Goal: Information Seeking & Learning: Learn about a topic

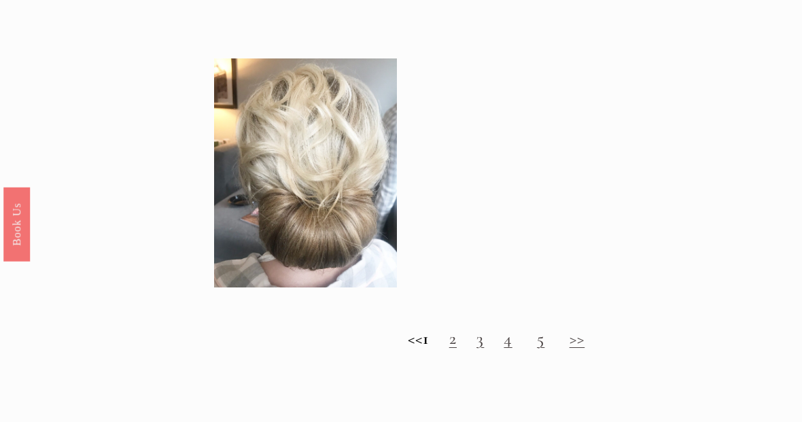
scroll to position [1061, 0]
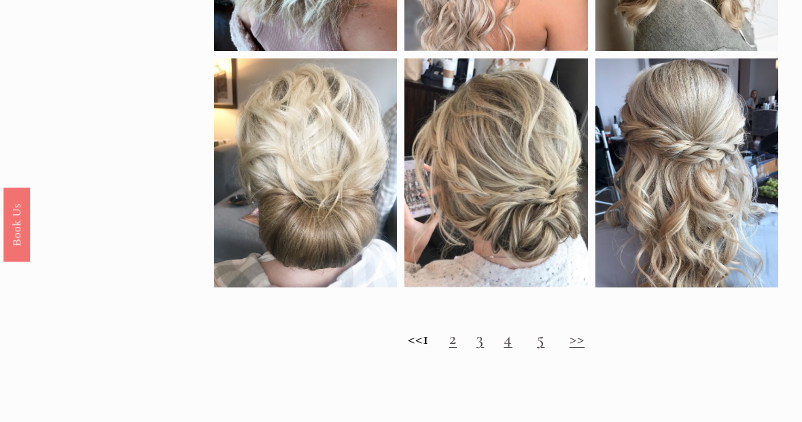
click at [457, 347] on link "2" at bounding box center [452, 338] width 7 height 20
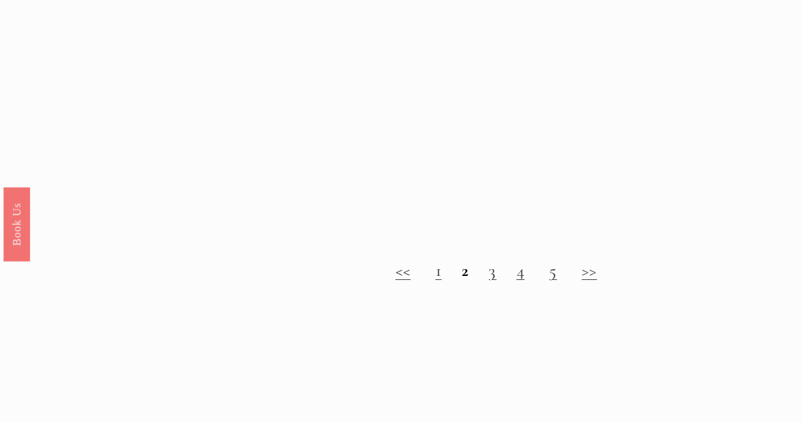
scroll to position [1182, 0]
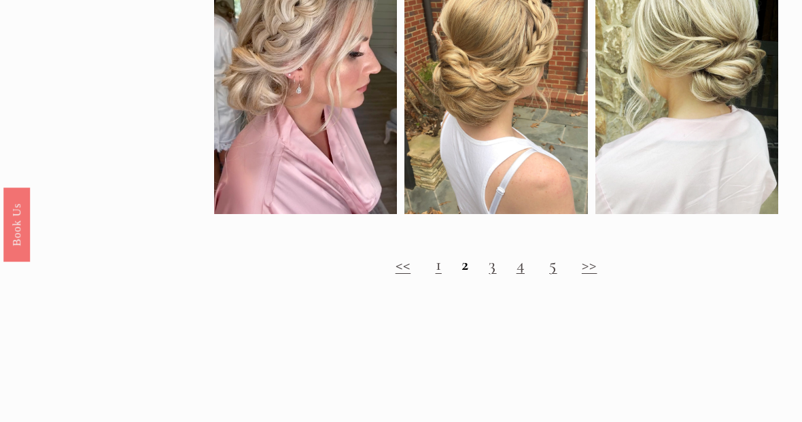
click at [493, 274] on link "3" at bounding box center [492, 264] width 7 height 20
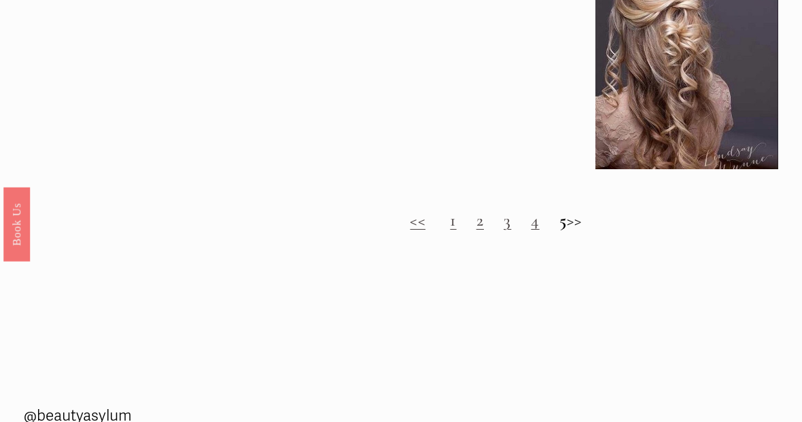
scroll to position [1179, 0]
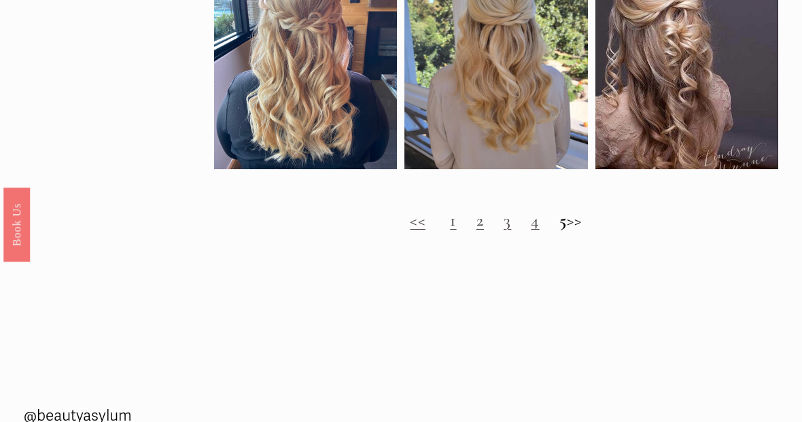
click at [531, 230] on link "4" at bounding box center [535, 220] width 8 height 20
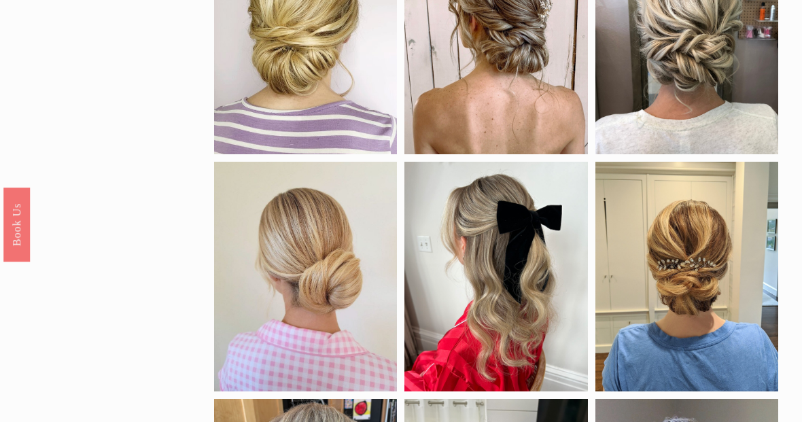
scroll to position [459, 0]
